Goal: Find specific page/section: Find specific page/section

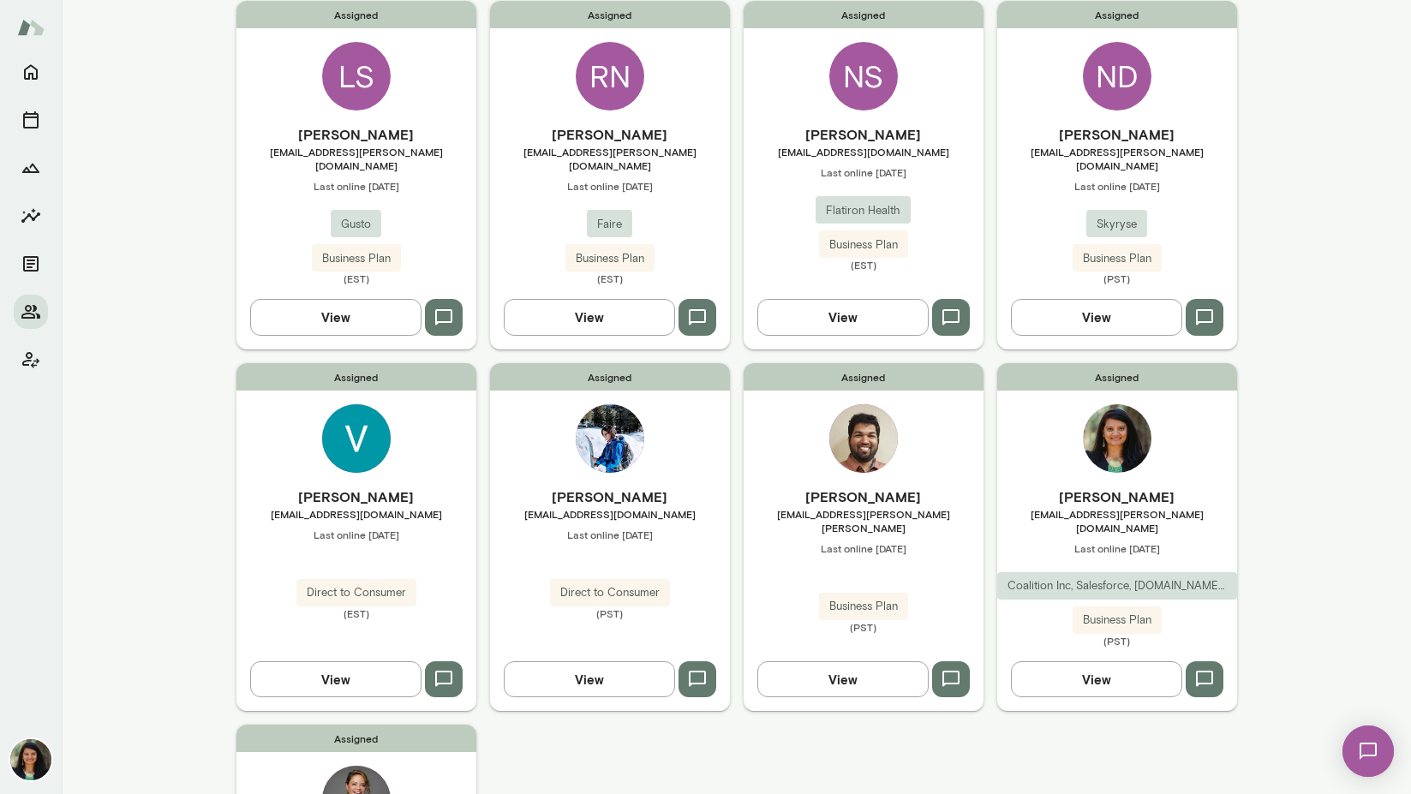
scroll to position [177, 0]
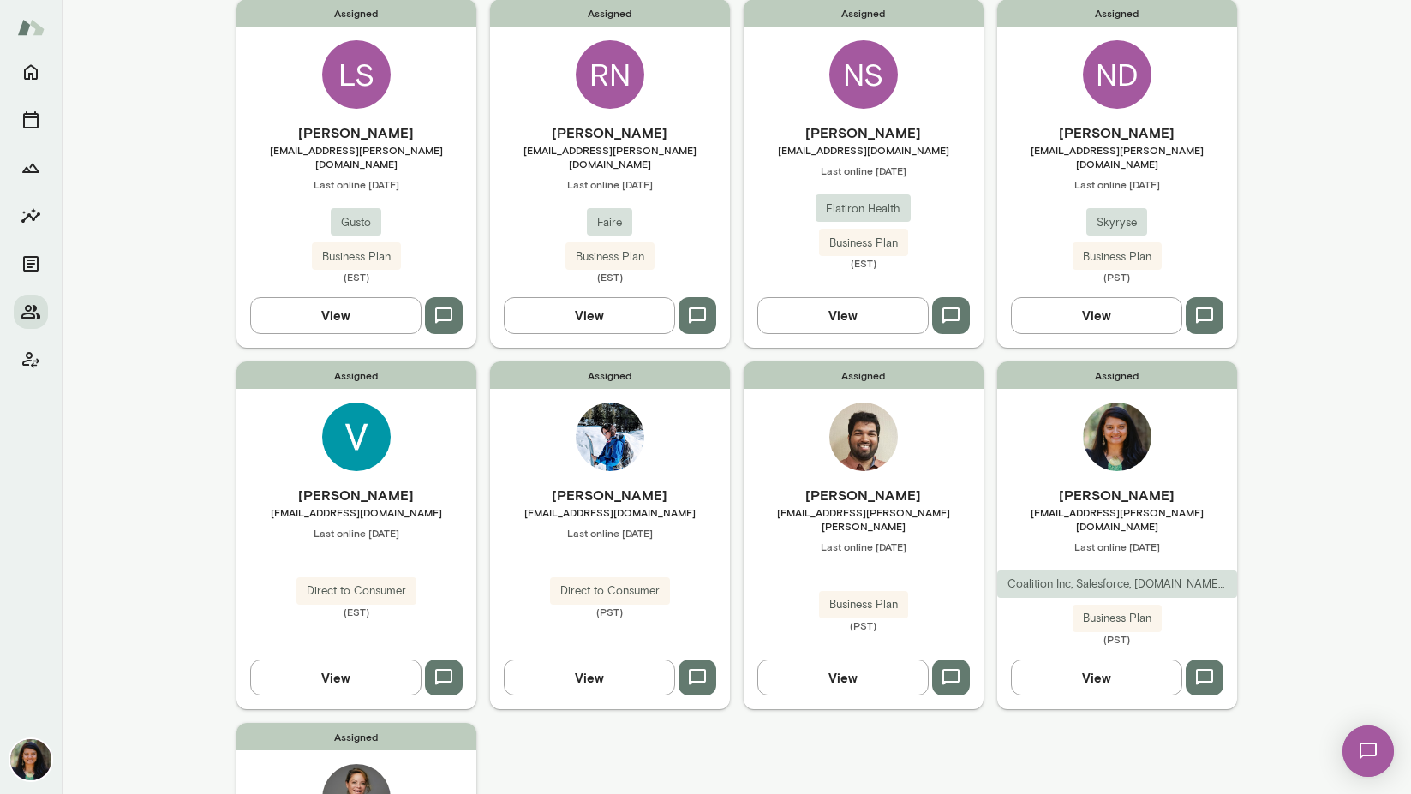
click at [351, 660] on button "View" at bounding box center [335, 678] width 171 height 36
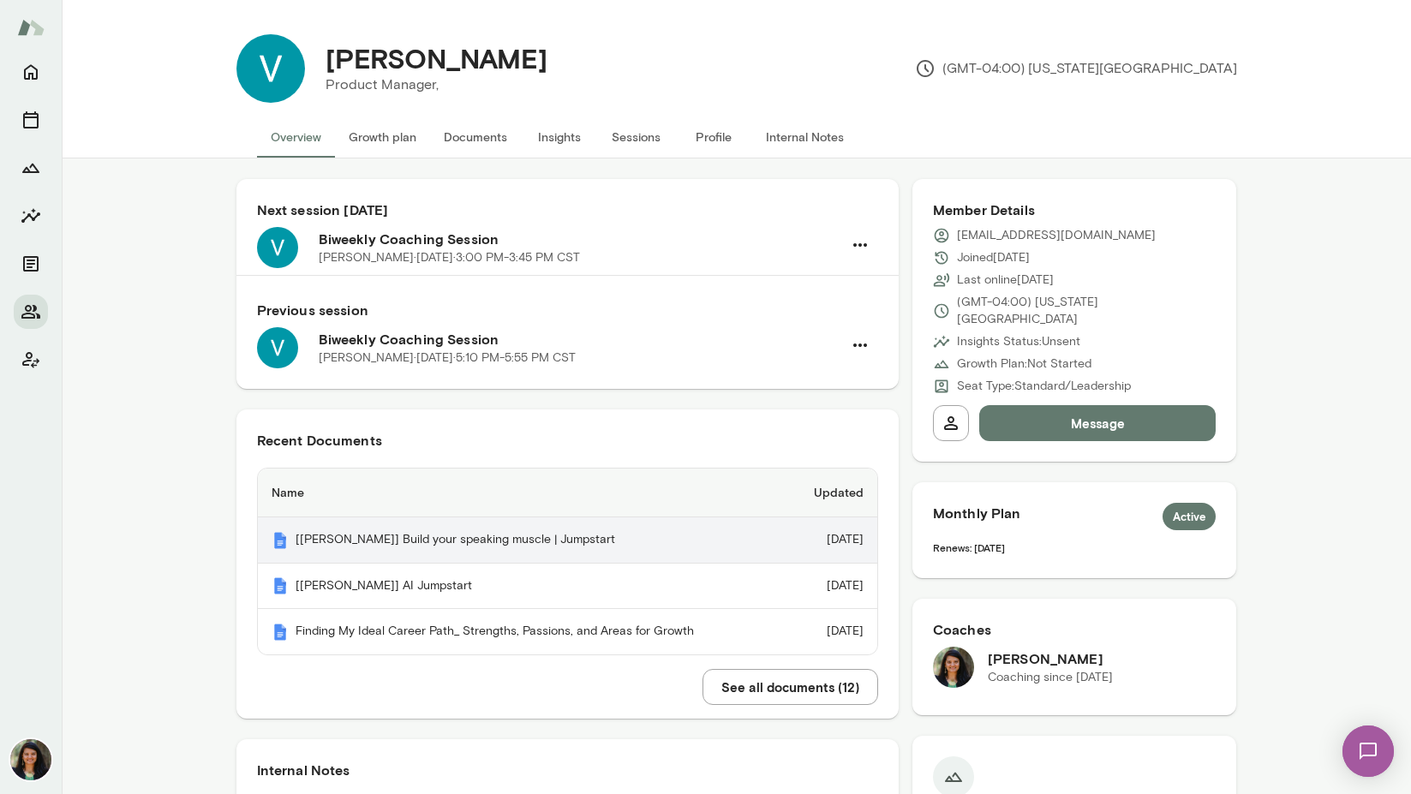
click at [386, 536] on th "[[PERSON_NAME]] Build your speaking muscle | Jumpstart" at bounding box center [522, 541] width 529 height 46
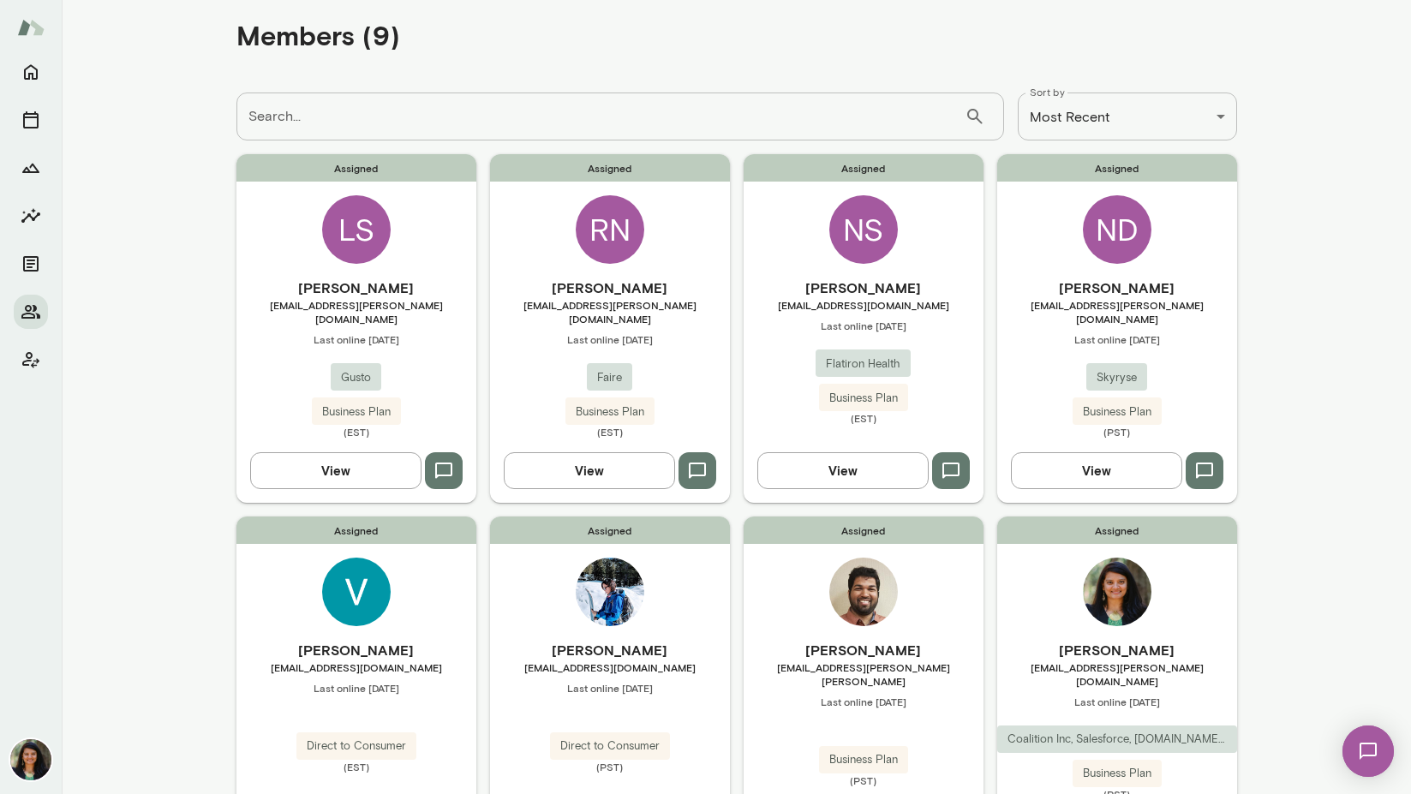
scroll to position [33, 0]
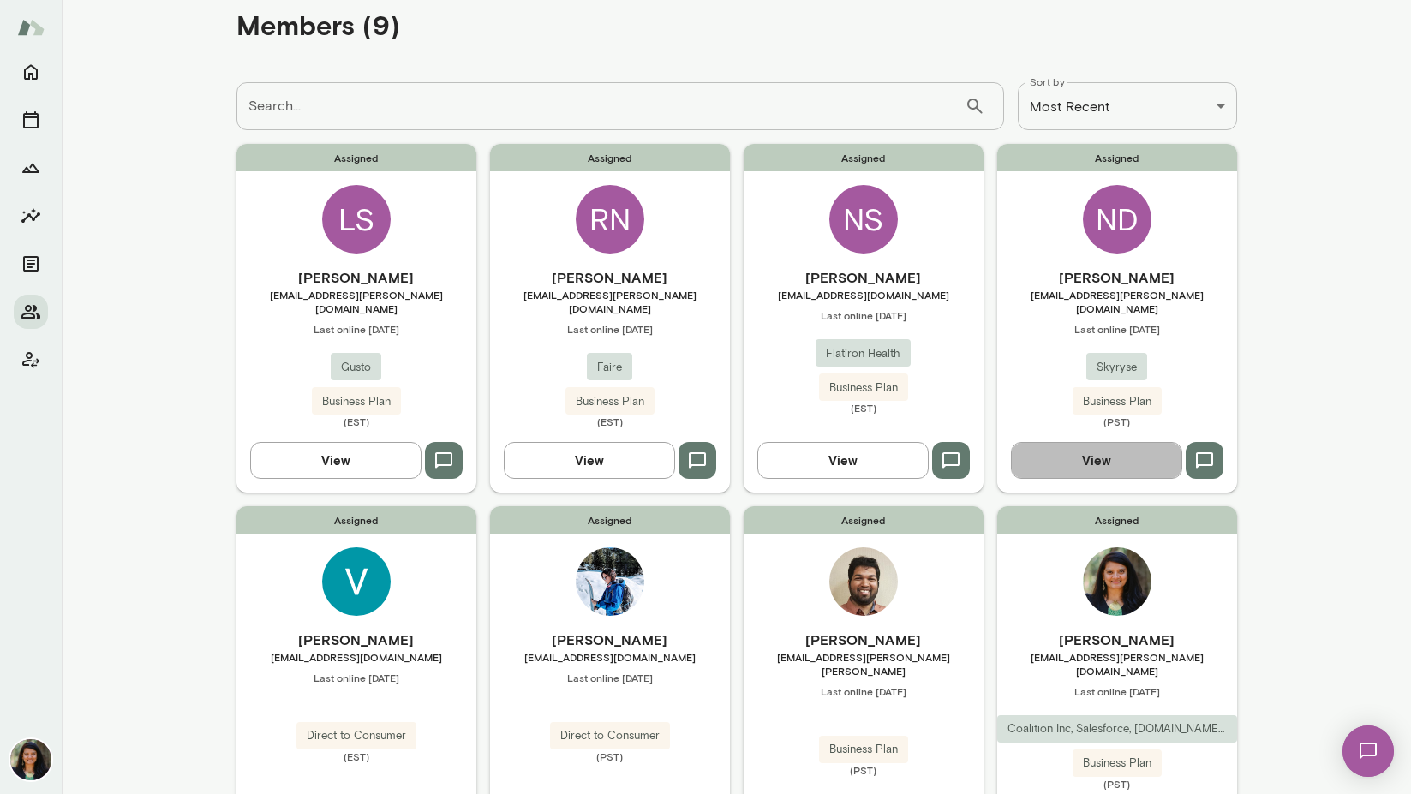
click at [1130, 448] on button "View" at bounding box center [1096, 460] width 171 height 36
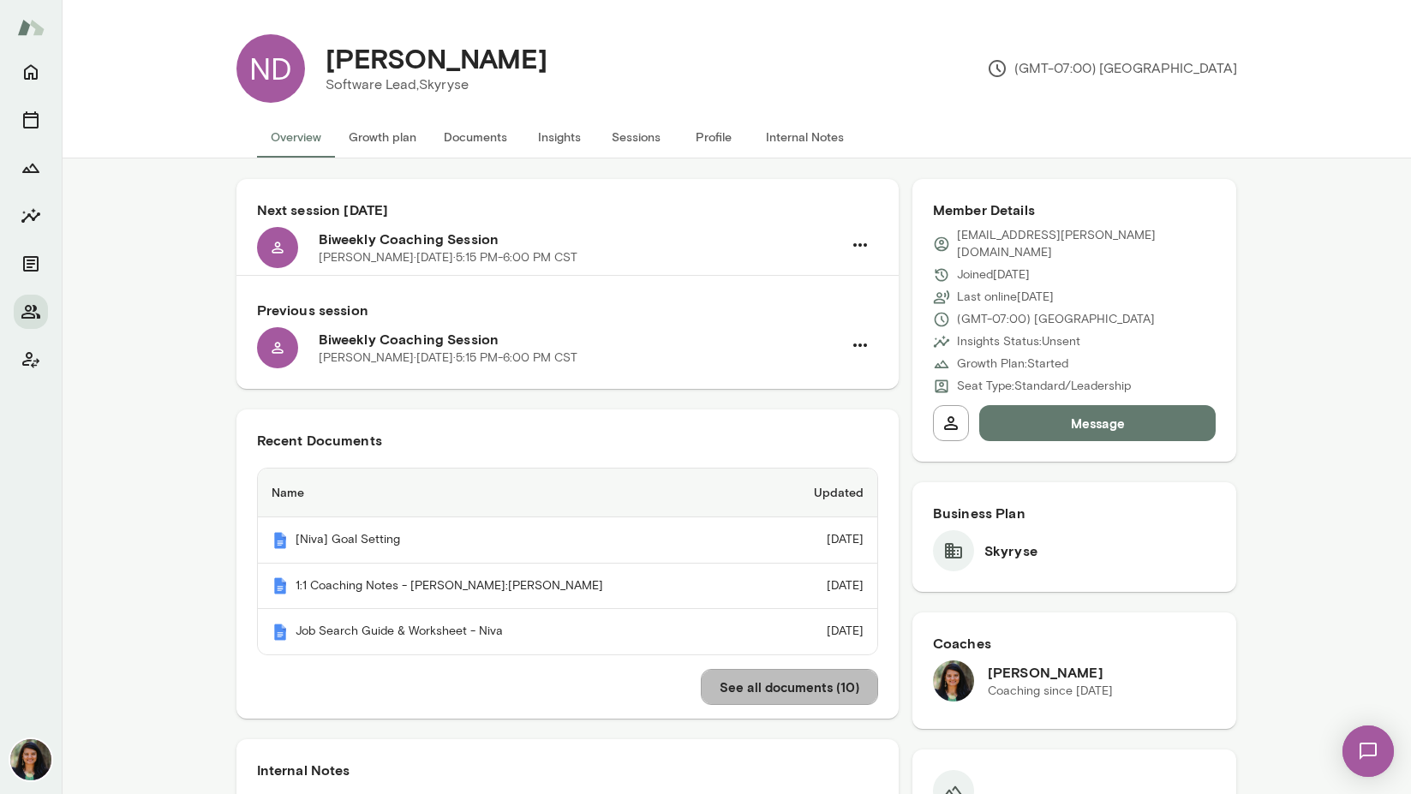
click at [769, 691] on button "See all documents ( 10 )" at bounding box center [789, 687] width 177 height 36
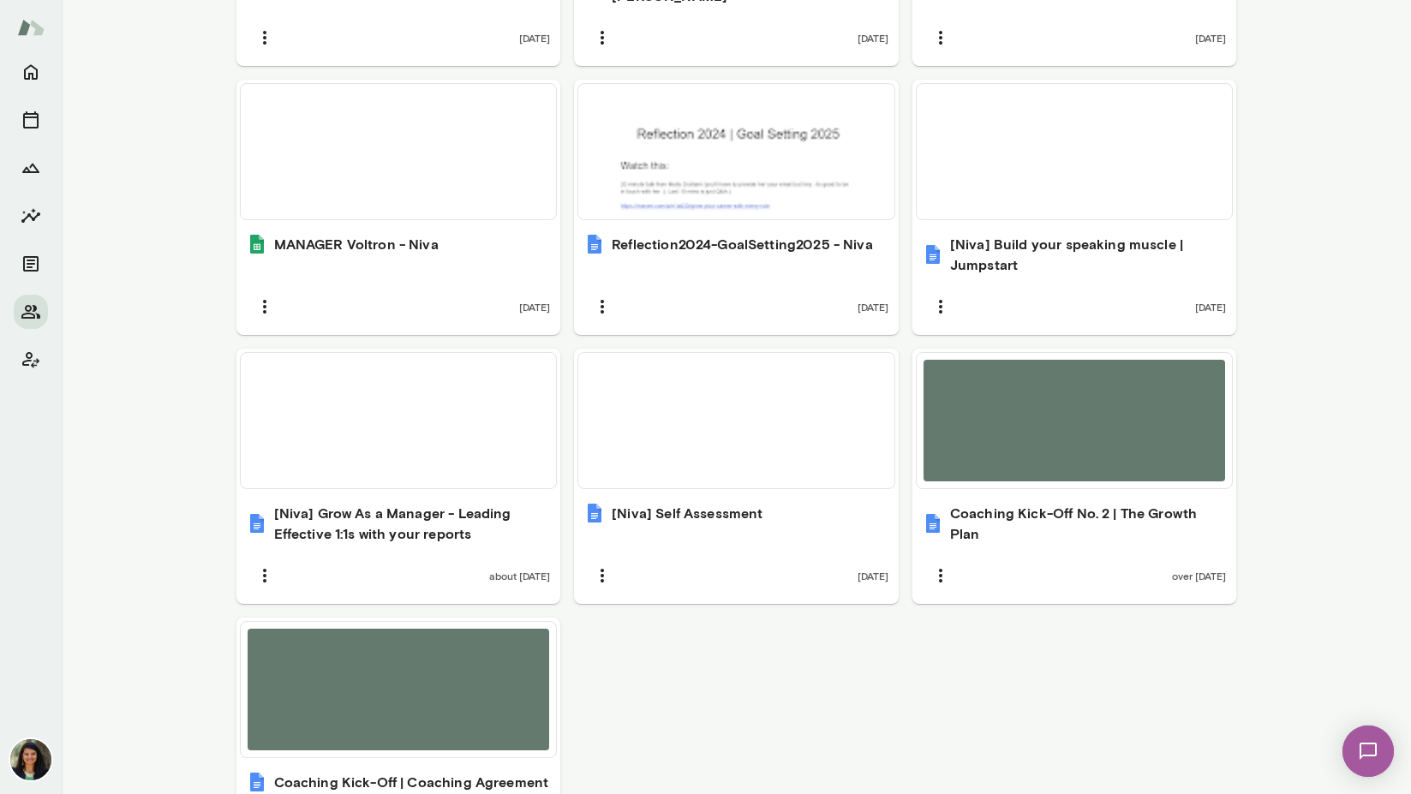
scroll to position [919, 0]
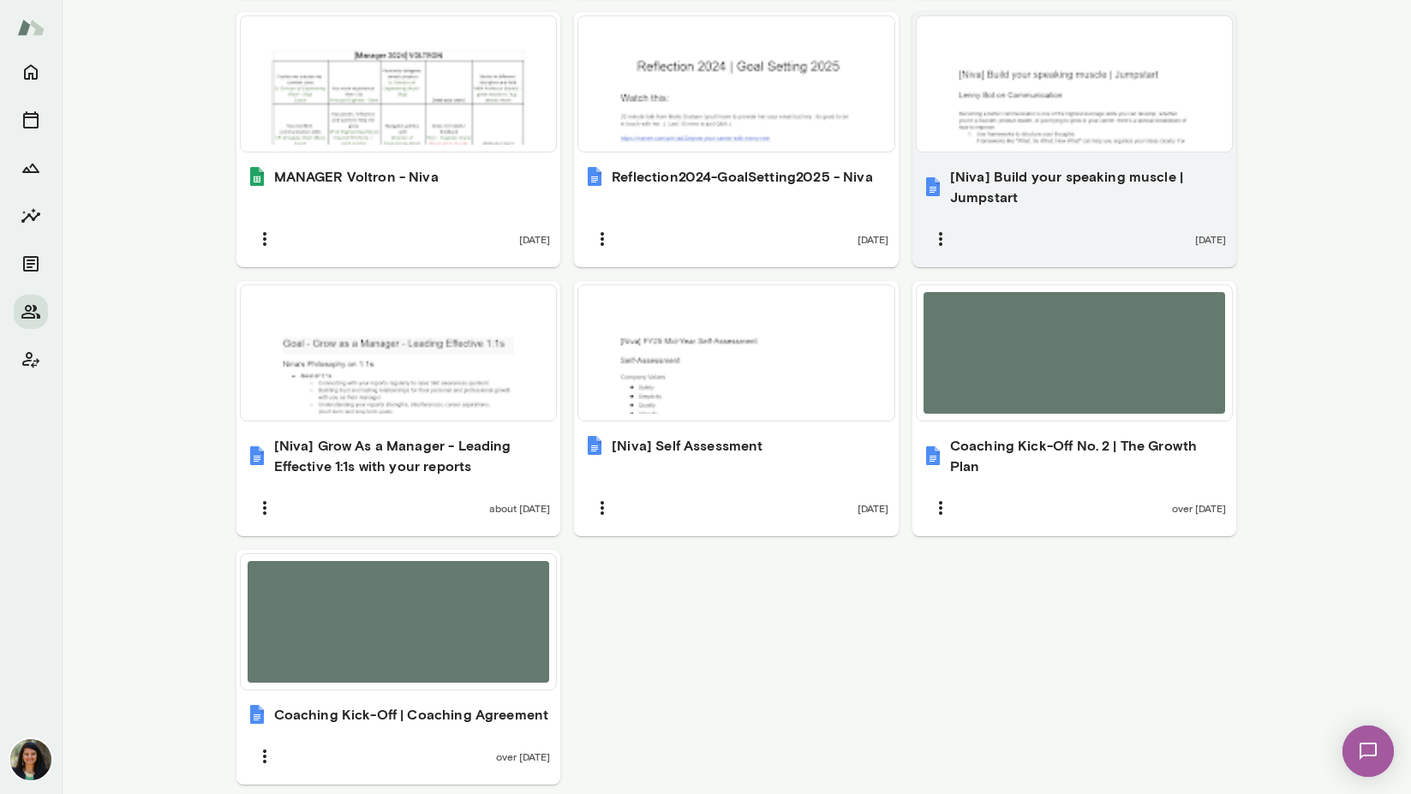
click at [1033, 177] on h6 "[Niva] Build your speaking muscle | Jumpstart" at bounding box center [1088, 186] width 277 height 41
